Goal: Information Seeking & Learning: Learn about a topic

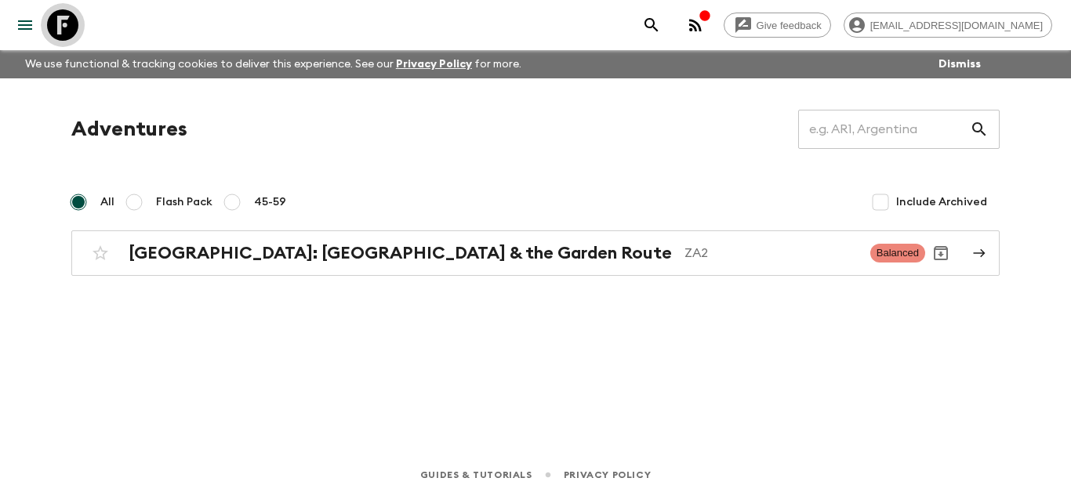
click at [60, 17] on icon at bounding box center [62, 24] width 31 height 31
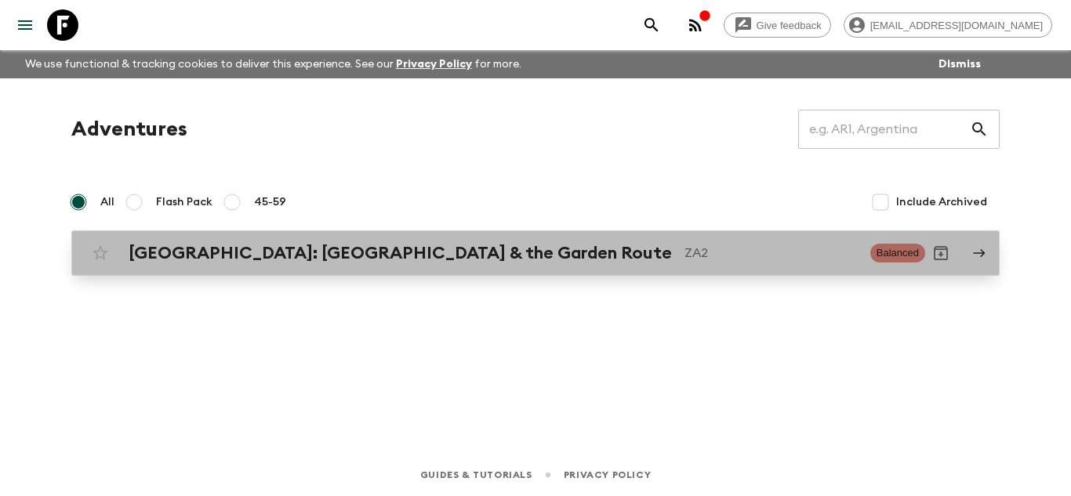
click at [328, 263] on h2 "[GEOGRAPHIC_DATA]: [GEOGRAPHIC_DATA] & the Garden Route" at bounding box center [400, 253] width 543 height 20
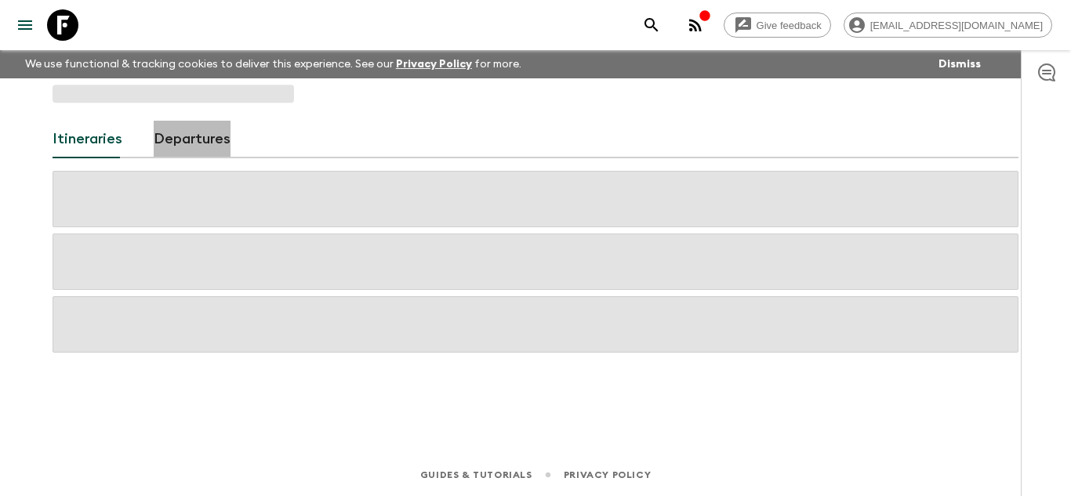
click at [199, 140] on link "Departures" at bounding box center [192, 140] width 77 height 38
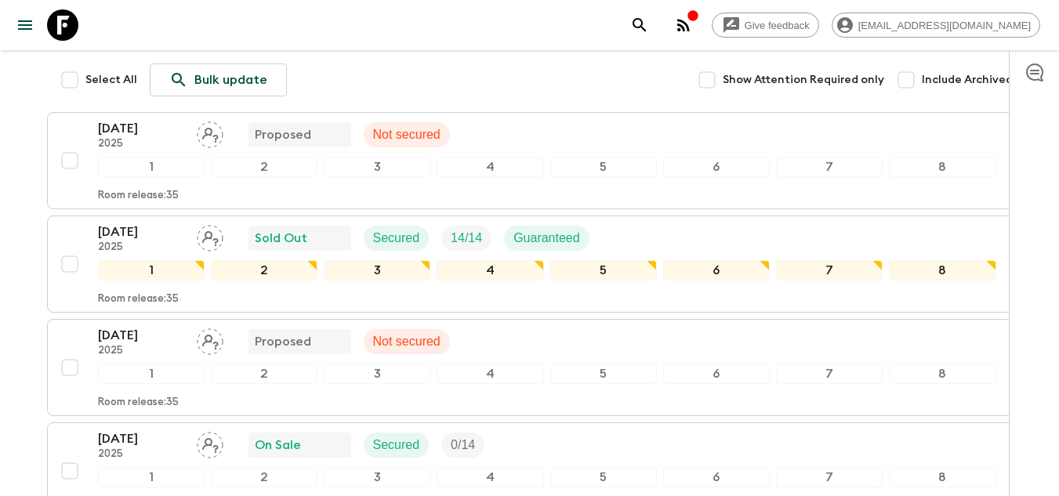
scroll to position [255, 0]
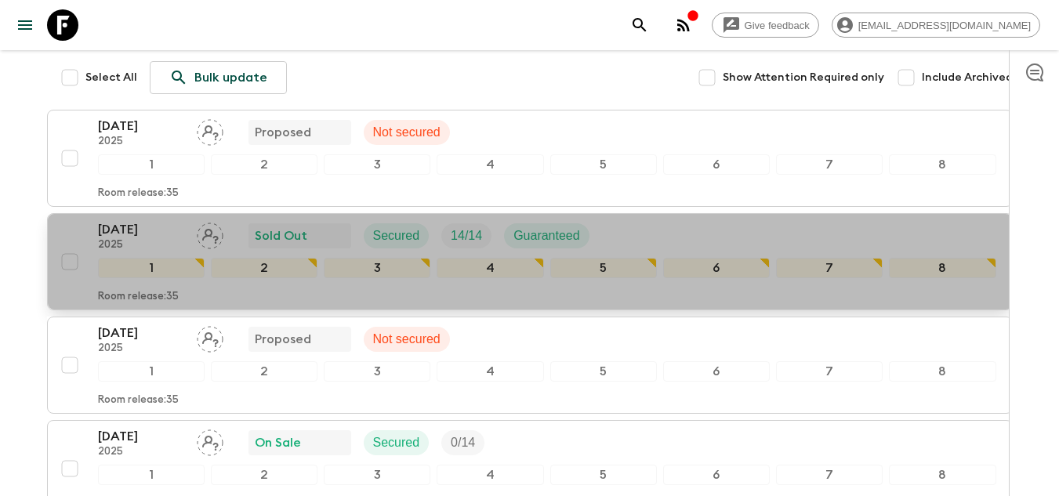
click at [494, 284] on div "Room release: 35" at bounding box center [547, 293] width 898 height 19
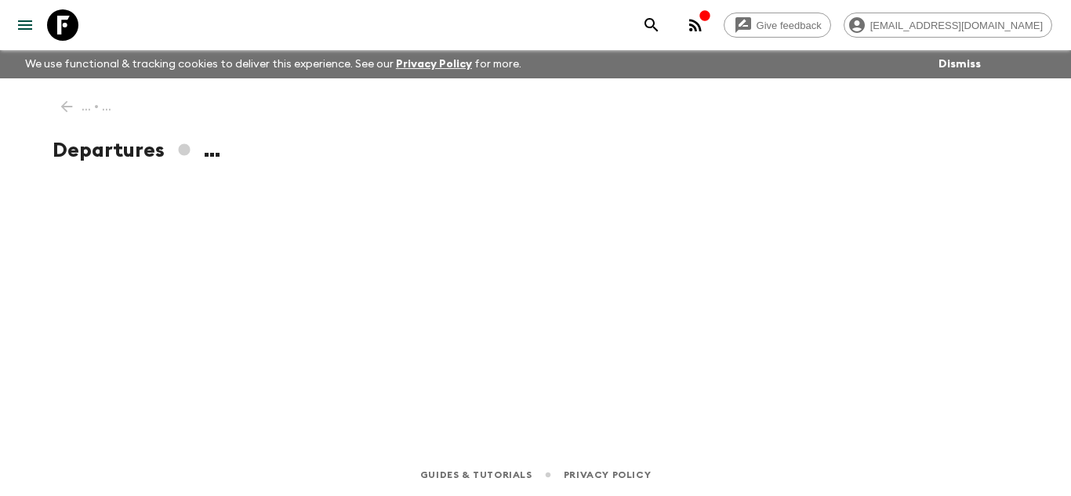
click at [494, 277] on div "... • ... Departures ..." at bounding box center [535, 244] width 1003 height 332
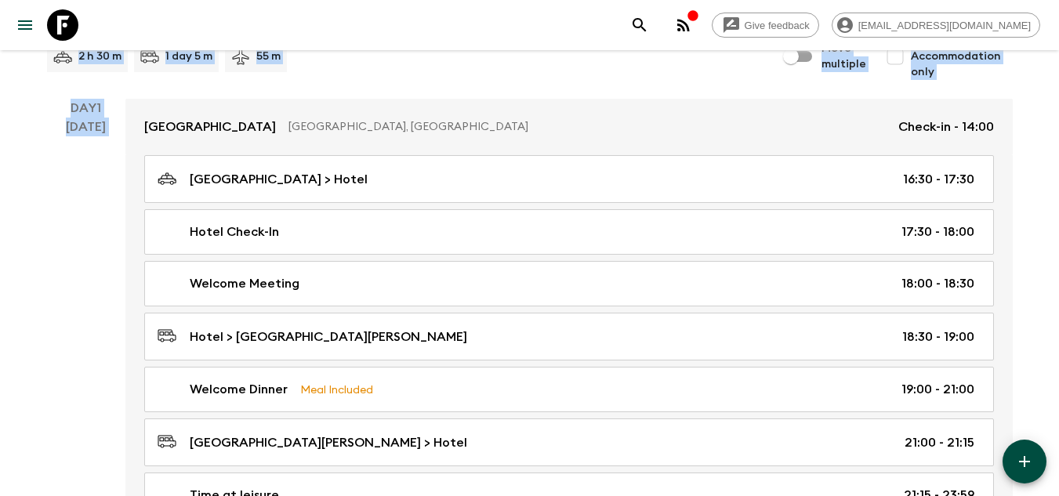
scroll to position [220, 0]
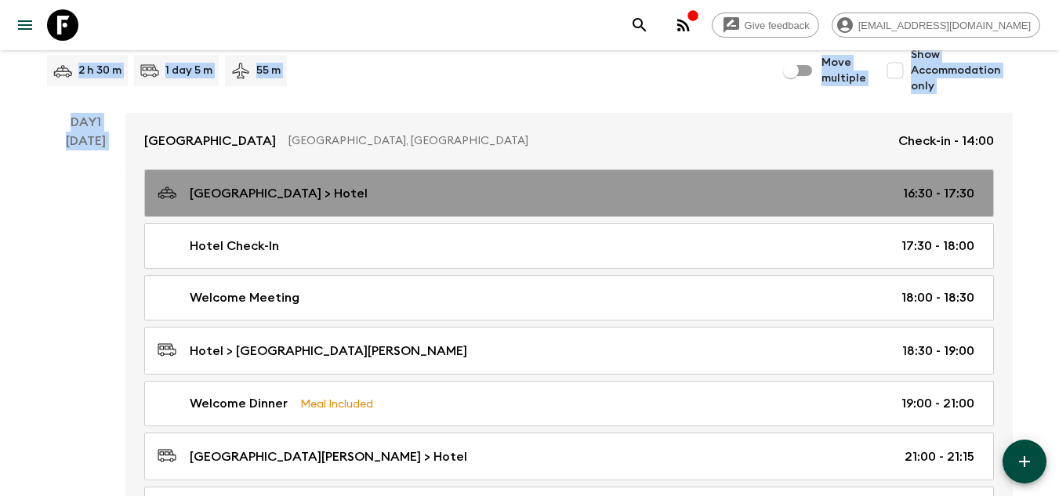
click at [450, 204] on div "Cape Town International Airport > Hotel 16:30 - 17:30" at bounding box center [566, 193] width 817 height 21
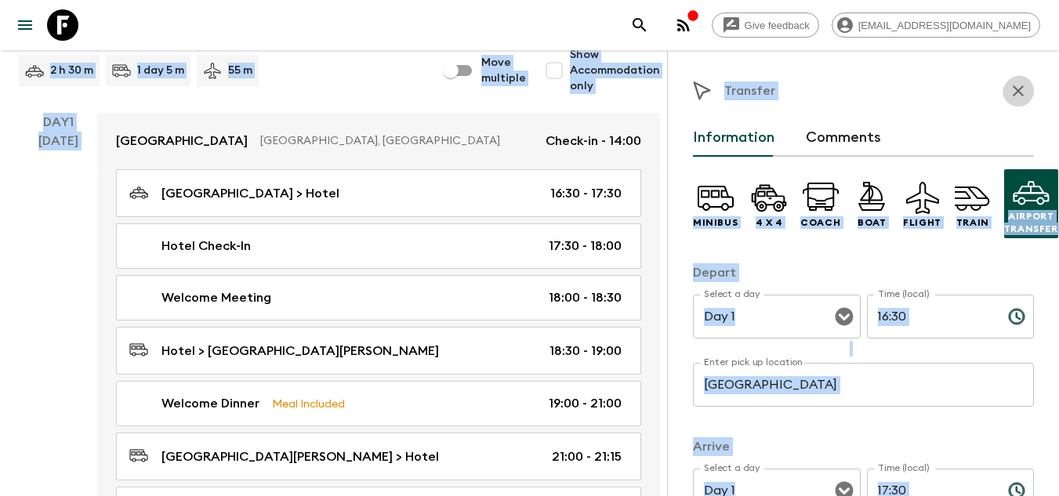
click at [1013, 99] on icon "button" at bounding box center [1018, 91] width 19 height 19
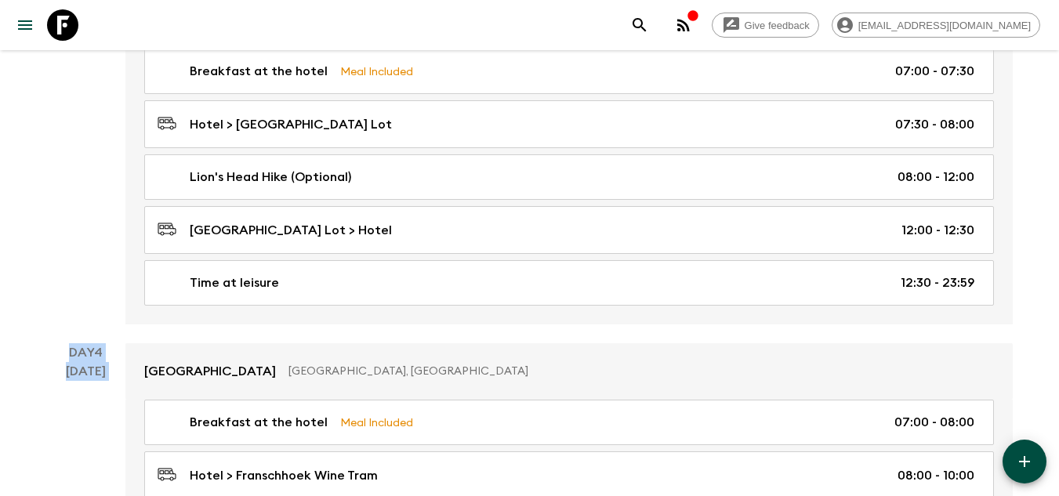
scroll to position [1419, 0]
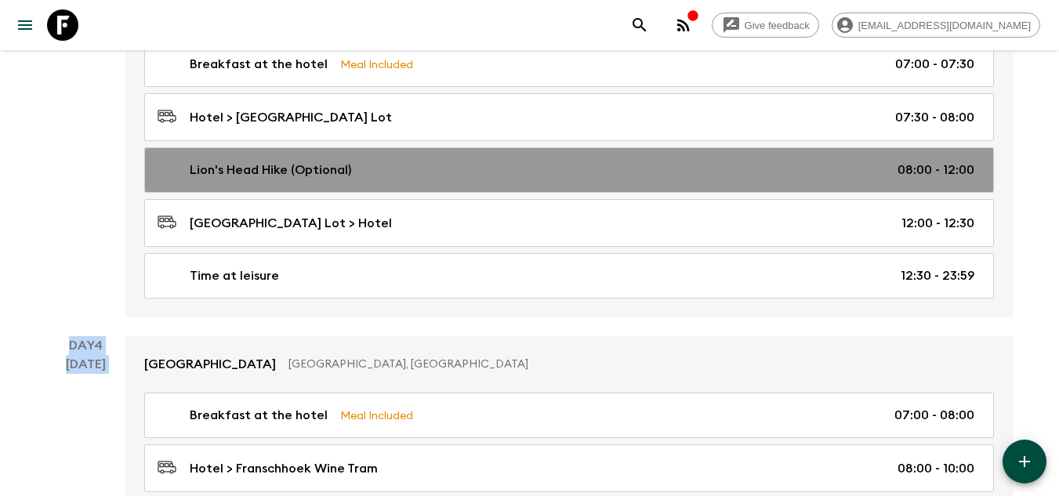
click at [476, 179] on div "Lion's Head Hike (Optional) 08:00 - 12:00" at bounding box center [566, 170] width 817 height 19
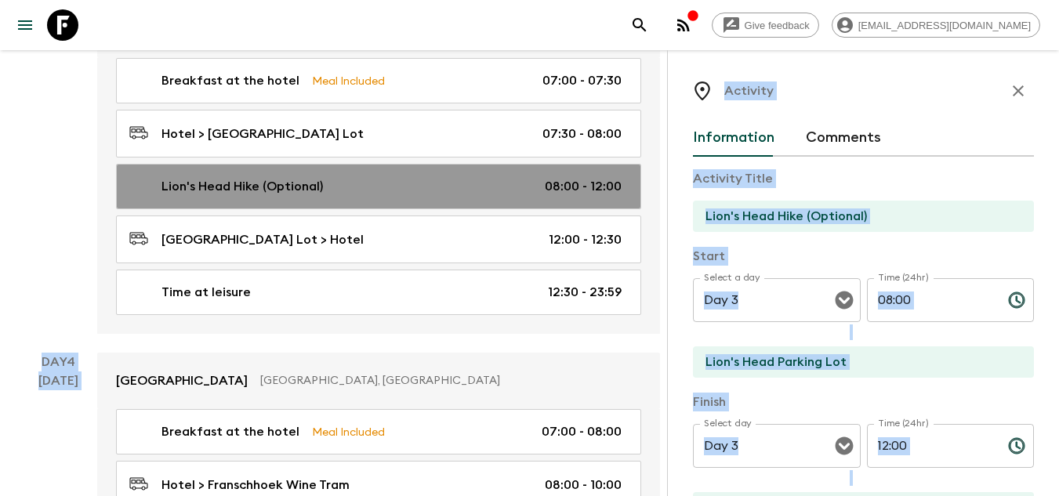
click at [476, 183] on div "Lion's Head Hike (Optional) 08:00 - 12:00" at bounding box center [375, 186] width 492 height 19
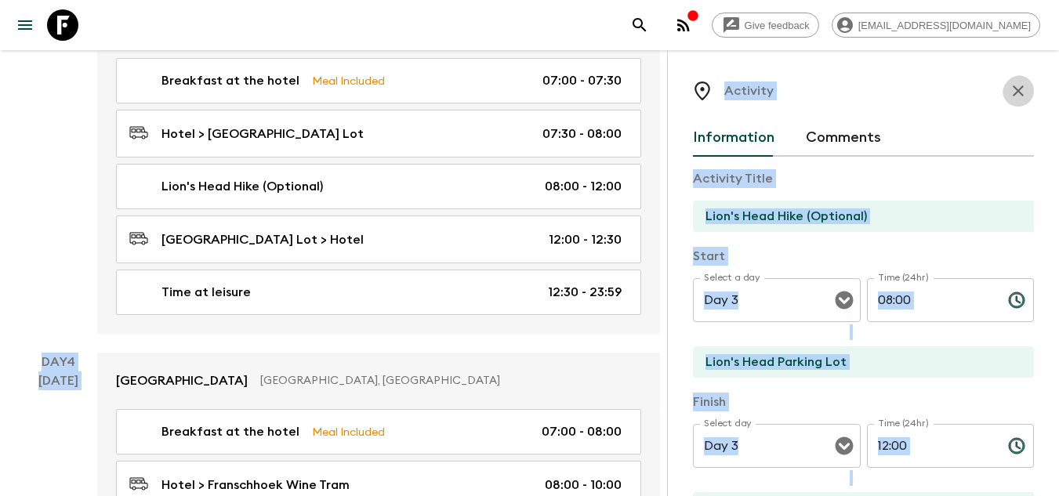
click at [1013, 94] on icon "button" at bounding box center [1018, 90] width 11 height 11
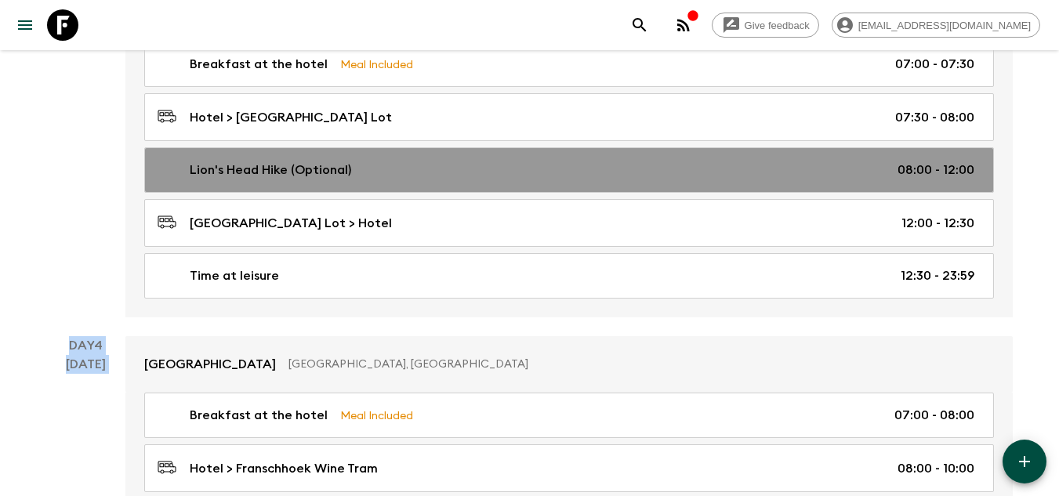
click at [329, 173] on p "Lion's Head Hike (Optional)" at bounding box center [270, 170] width 161 height 19
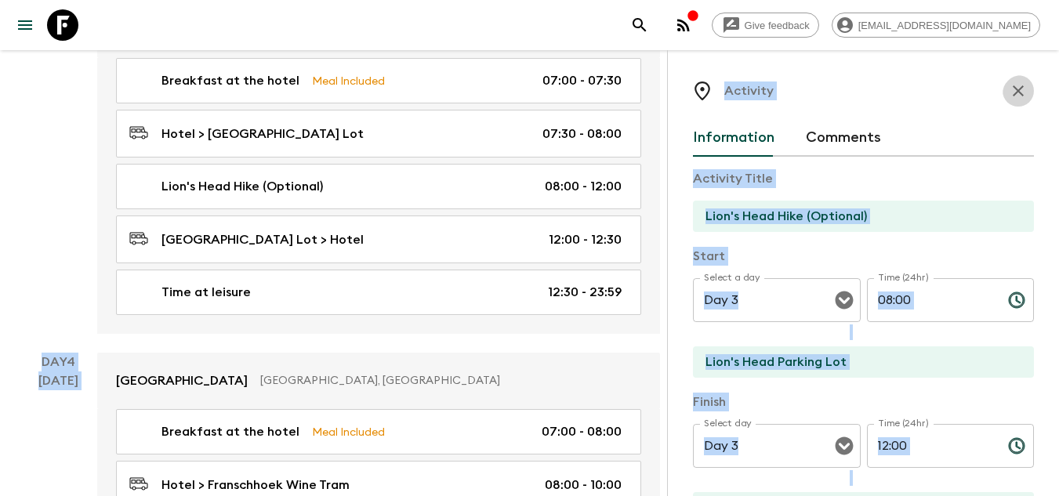
click at [1009, 91] on icon "button" at bounding box center [1018, 91] width 19 height 19
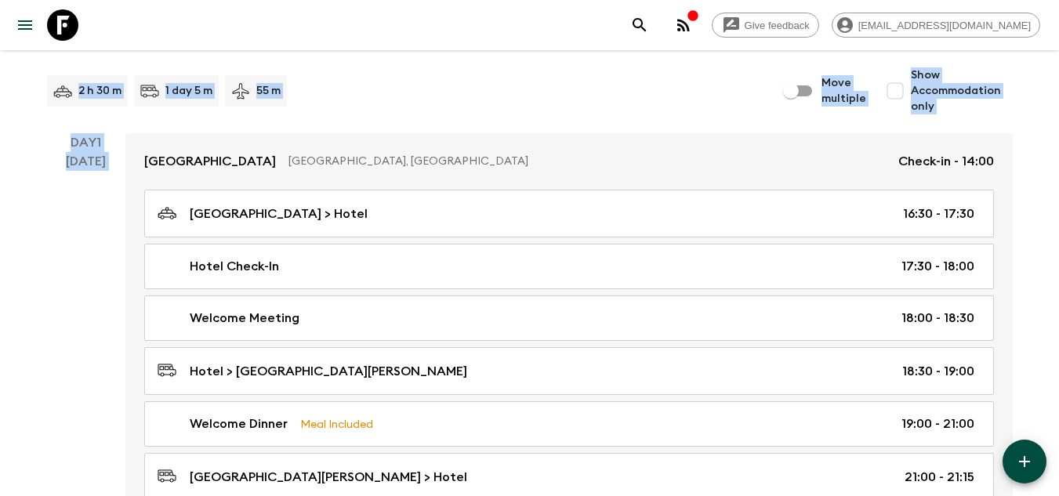
scroll to position [207, 0]
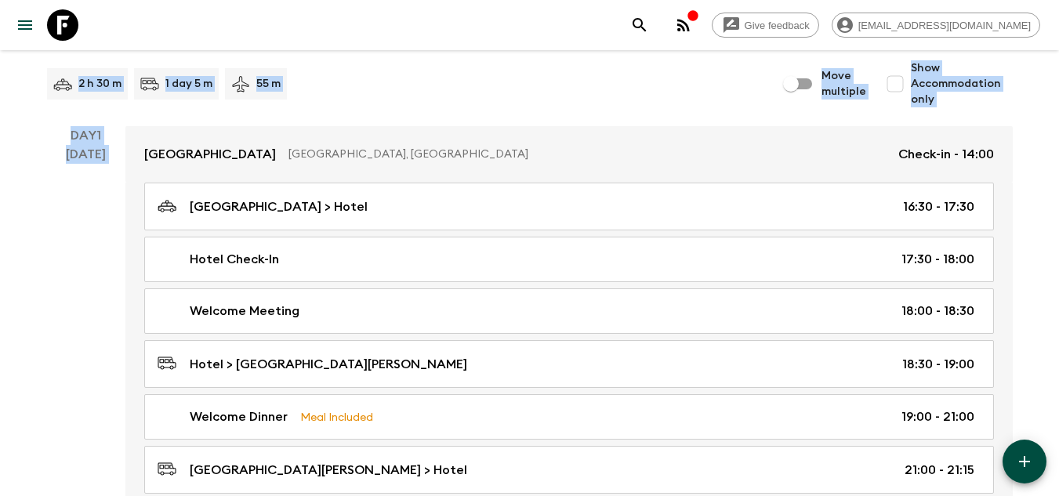
click at [553, 107] on div "2 h 30 m 1 day 5 m 55 m Move multiple Show Accommodation only" at bounding box center [530, 83] width 966 height 47
